Goal: Communication & Community: Answer question/provide support

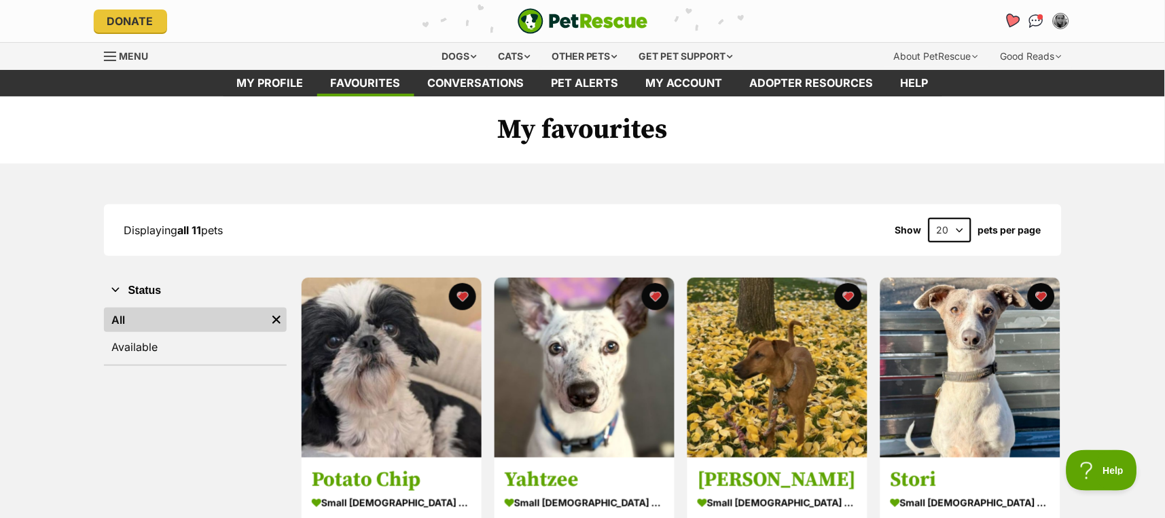
click at [1007, 18] on icon "Favourites" at bounding box center [1011, 21] width 16 height 16
click at [1041, 13] on link "Conversations" at bounding box center [1036, 21] width 28 height 28
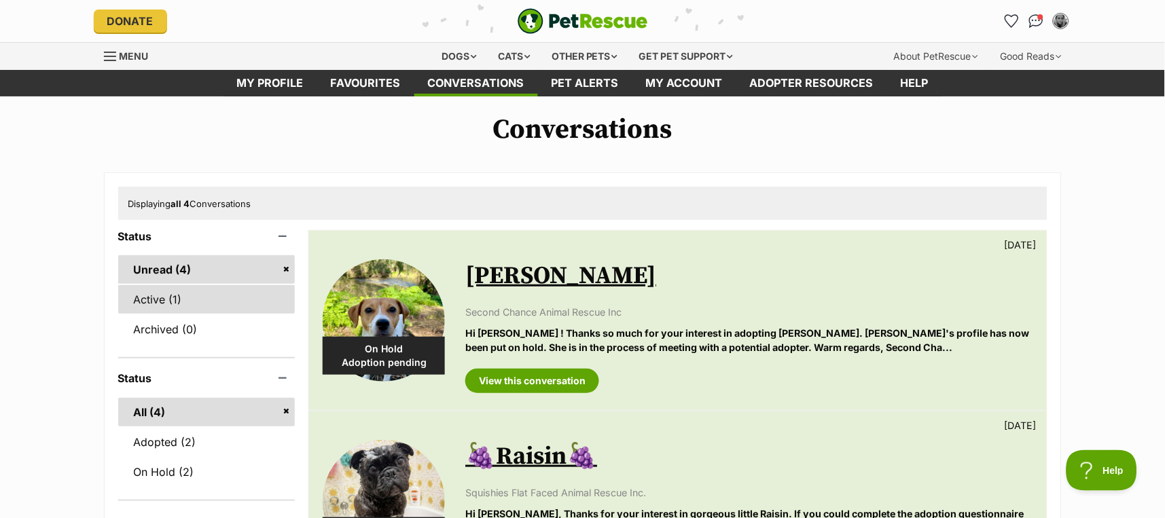
click at [158, 300] on link "Active (1)" at bounding box center [206, 299] width 177 height 29
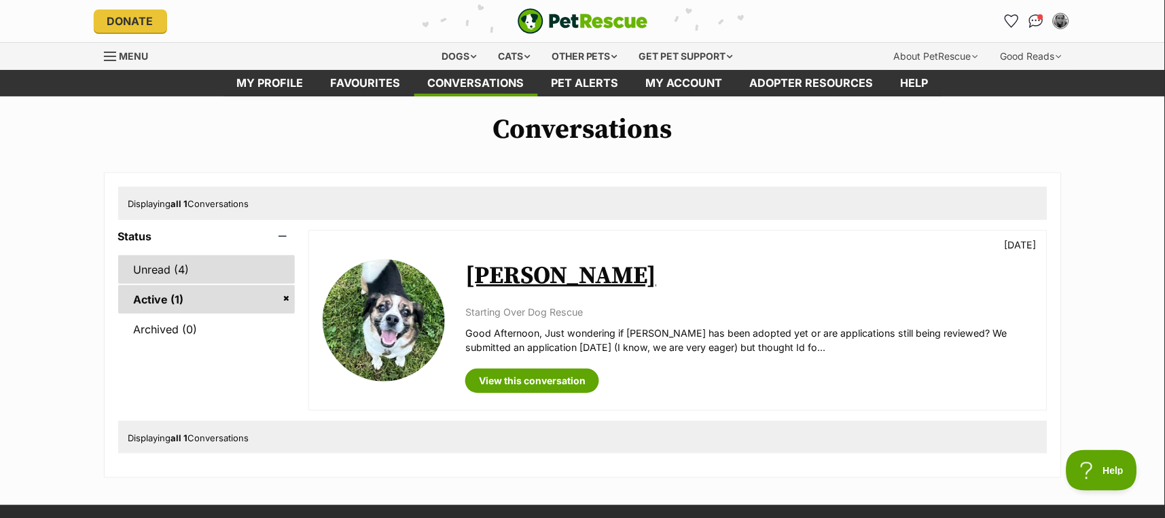
click at [194, 264] on link "Unread (4)" at bounding box center [206, 269] width 177 height 29
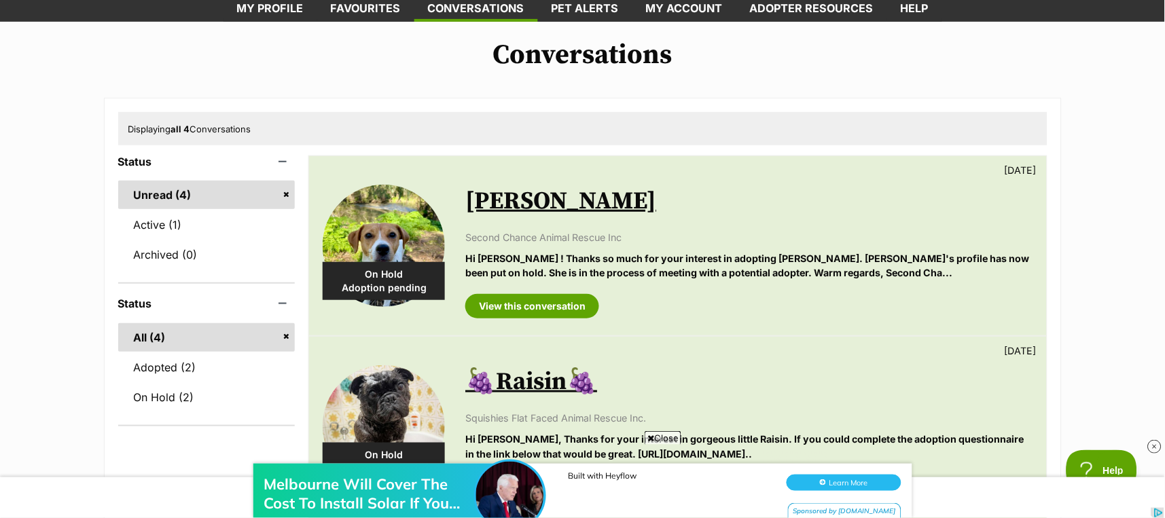
scroll to position [181, 0]
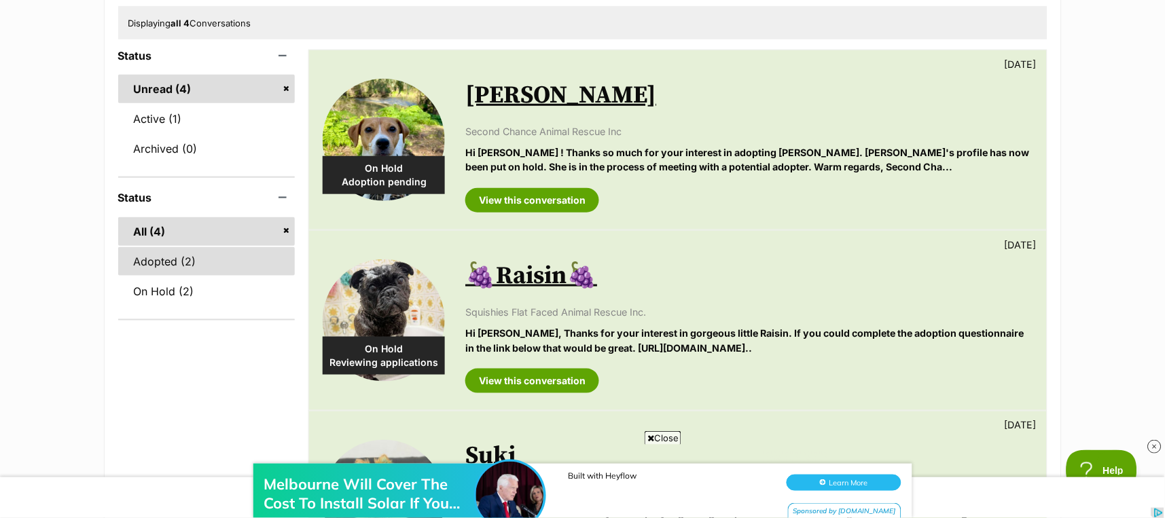
click at [170, 259] on link "Adopted (2)" at bounding box center [206, 261] width 177 height 29
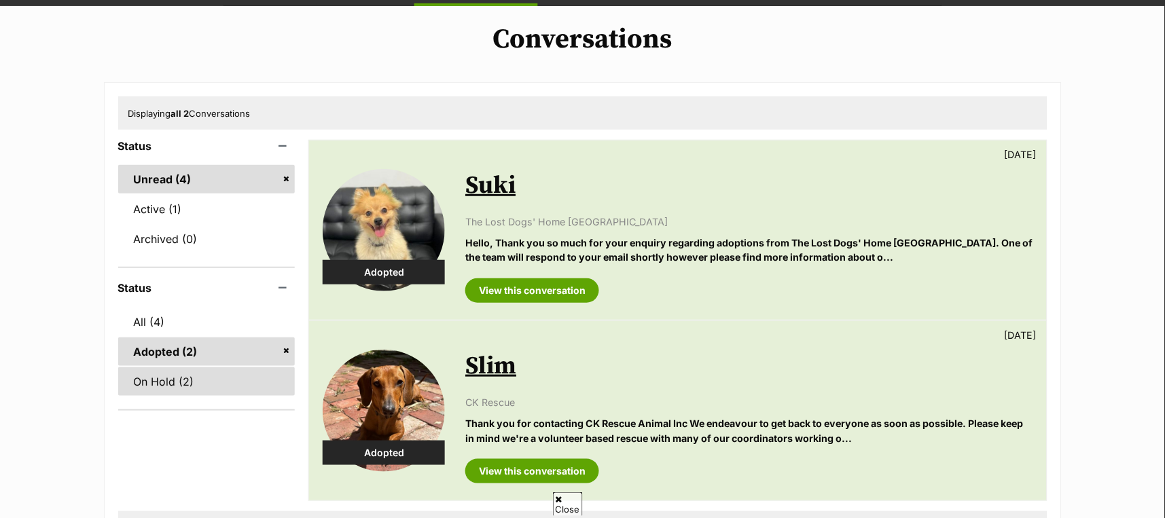
click at [170, 381] on link "On Hold (2)" at bounding box center [206, 381] width 177 height 29
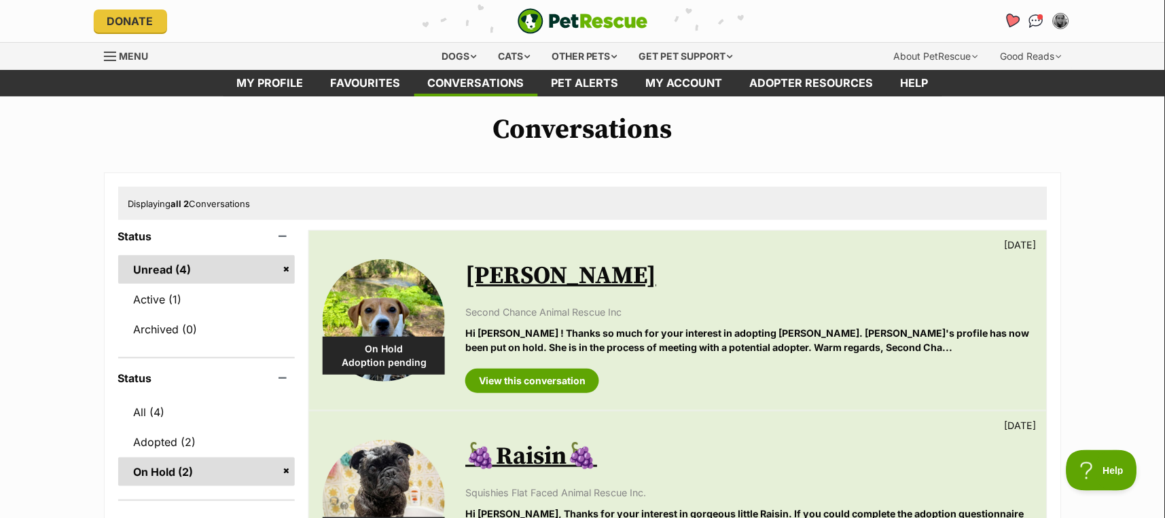
click at [1015, 20] on icon "Favourites" at bounding box center [1011, 21] width 16 height 16
